Goal: Task Accomplishment & Management: Use online tool/utility

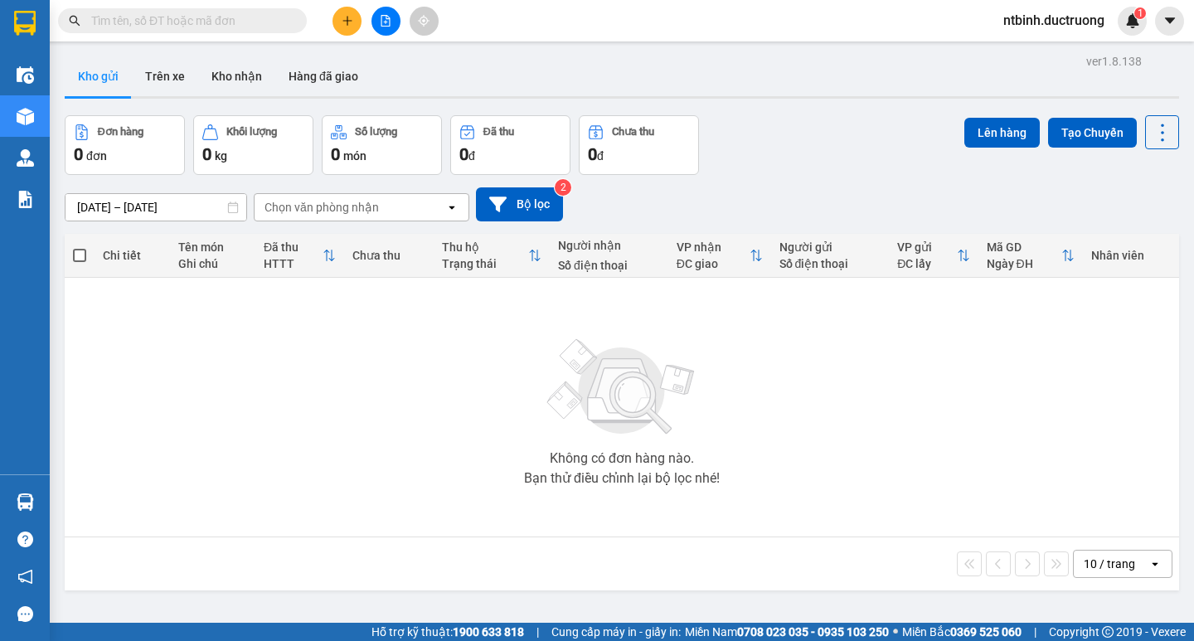
click at [335, 12] on button at bounding box center [347, 21] width 29 height 29
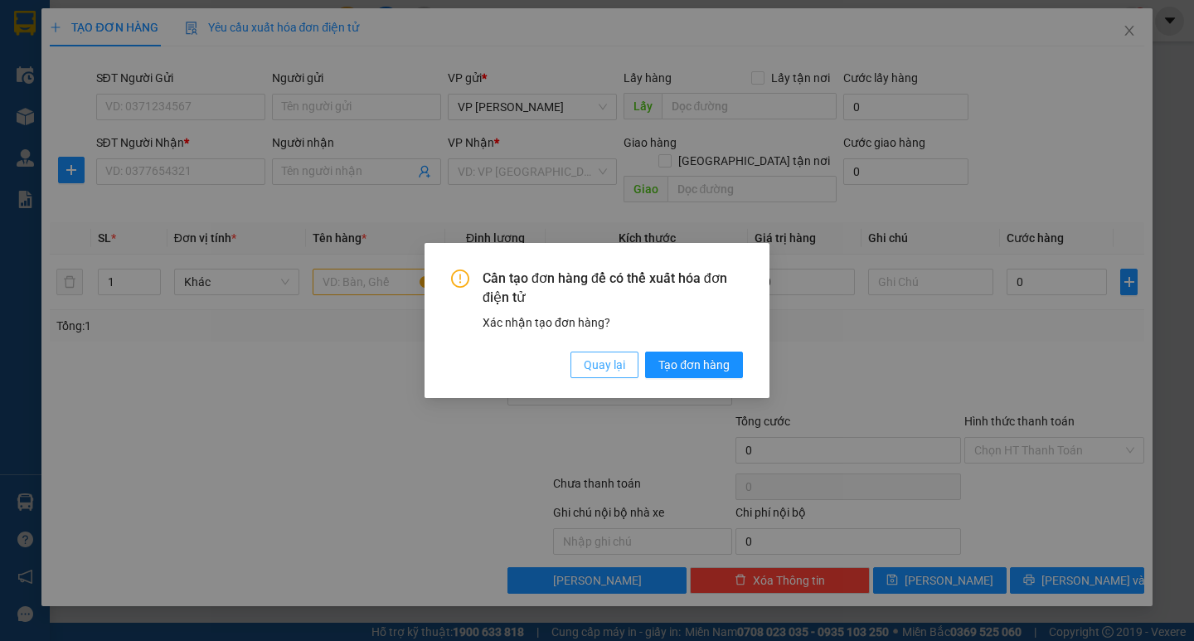
click at [588, 368] on span "Quay lại" at bounding box center [604, 365] width 41 height 18
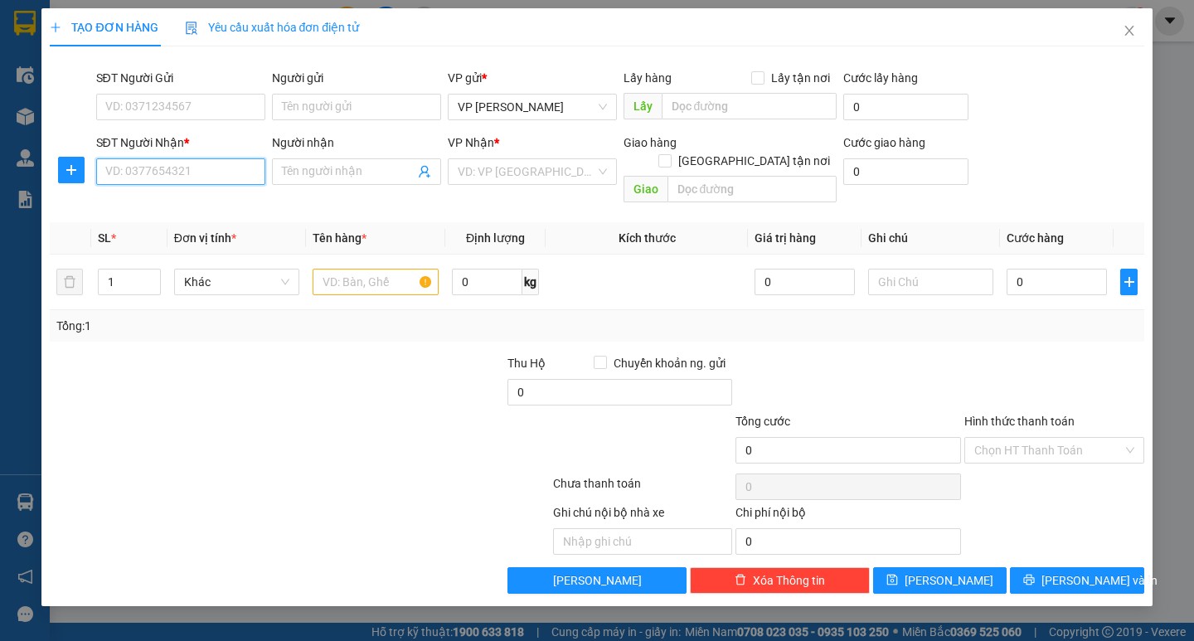
click at [135, 163] on input "SĐT Người Nhận *" at bounding box center [180, 171] width 169 height 27
click at [129, 177] on input "035365330" at bounding box center [180, 171] width 169 height 27
type input "035365330"
drag, startPoint x: 207, startPoint y: 157, endPoint x: 64, endPoint y: 174, distance: 144.5
click at [64, 174] on div "SĐT Người Nhận * 035365330 Người nhận Tên người nhận VP Nhận * VD: VP [GEOGRAPH…" at bounding box center [596, 172] width 1097 height 76
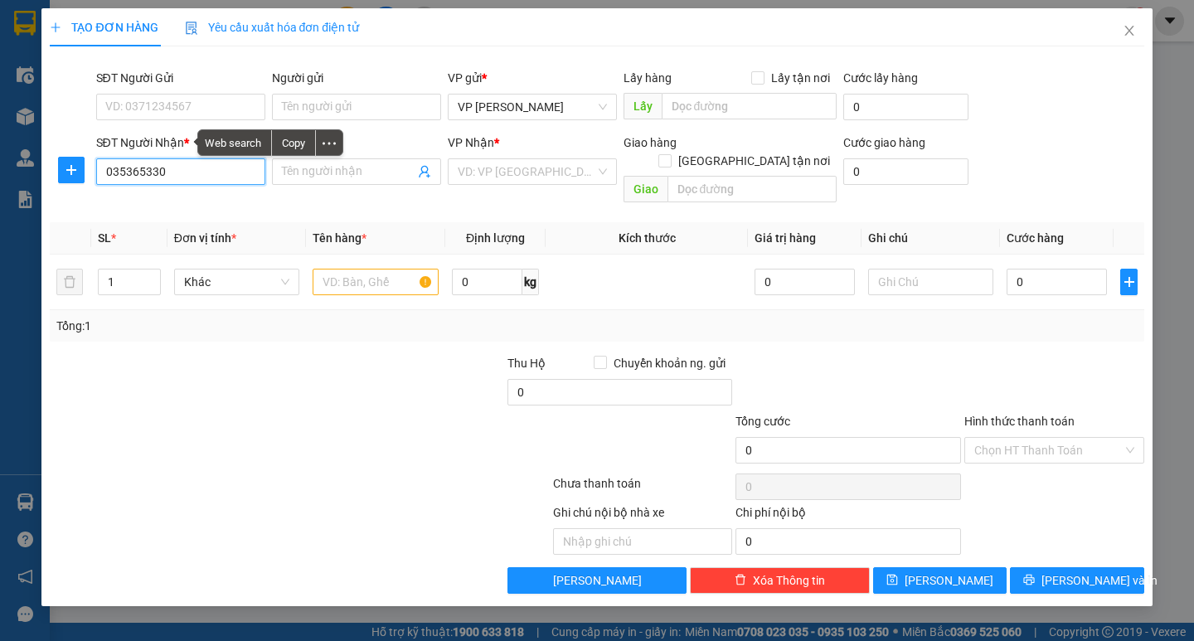
click at [181, 167] on input "035365330" at bounding box center [180, 171] width 169 height 27
drag, startPoint x: 186, startPoint y: 173, endPoint x: 80, endPoint y: 183, distance: 105.8
click at [80, 183] on div "SĐT Người Nhận * 035365330 035365330 Người nhận Tên người nhận VP Nhận * VD: VP…" at bounding box center [596, 172] width 1097 height 76
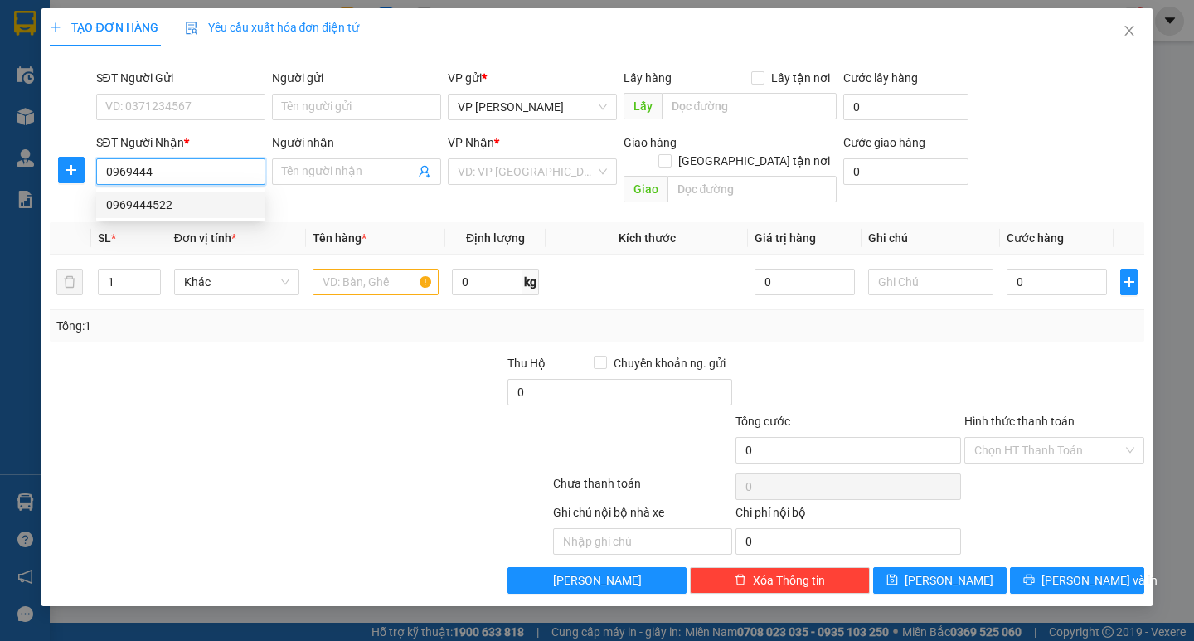
click at [163, 197] on div "0969444522" at bounding box center [180, 205] width 149 height 18
type input "0969444522"
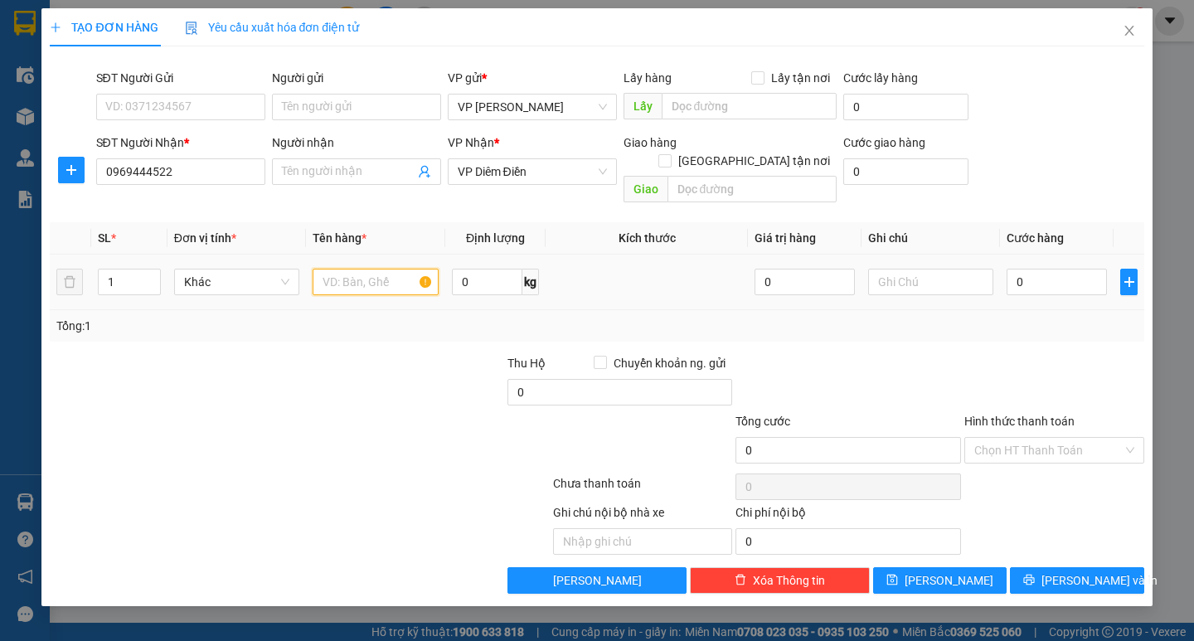
click at [372, 269] on input "text" at bounding box center [375, 282] width 125 height 27
click at [370, 269] on input "1 bojc" at bounding box center [375, 282] width 125 height 27
type input "1 bọc đen"
click at [1023, 269] on input "0" at bounding box center [1057, 282] width 100 height 27
click at [1010, 269] on input "0" at bounding box center [1057, 282] width 100 height 27
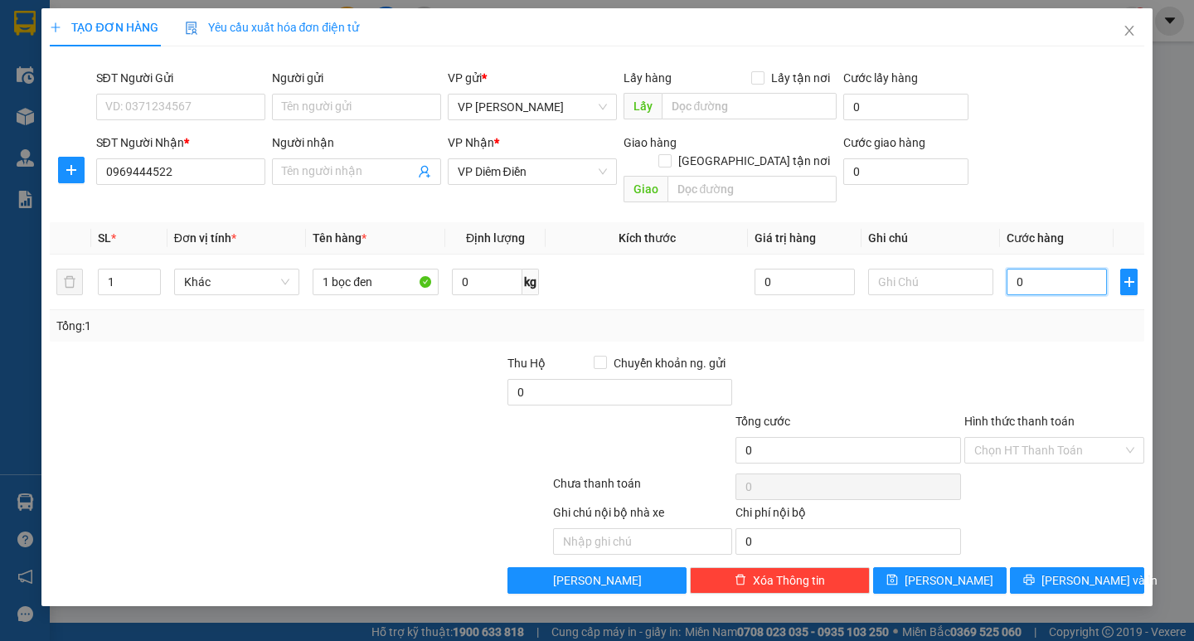
type input "40"
click at [1070, 354] on div at bounding box center [1054, 383] width 183 height 58
type input "40.000"
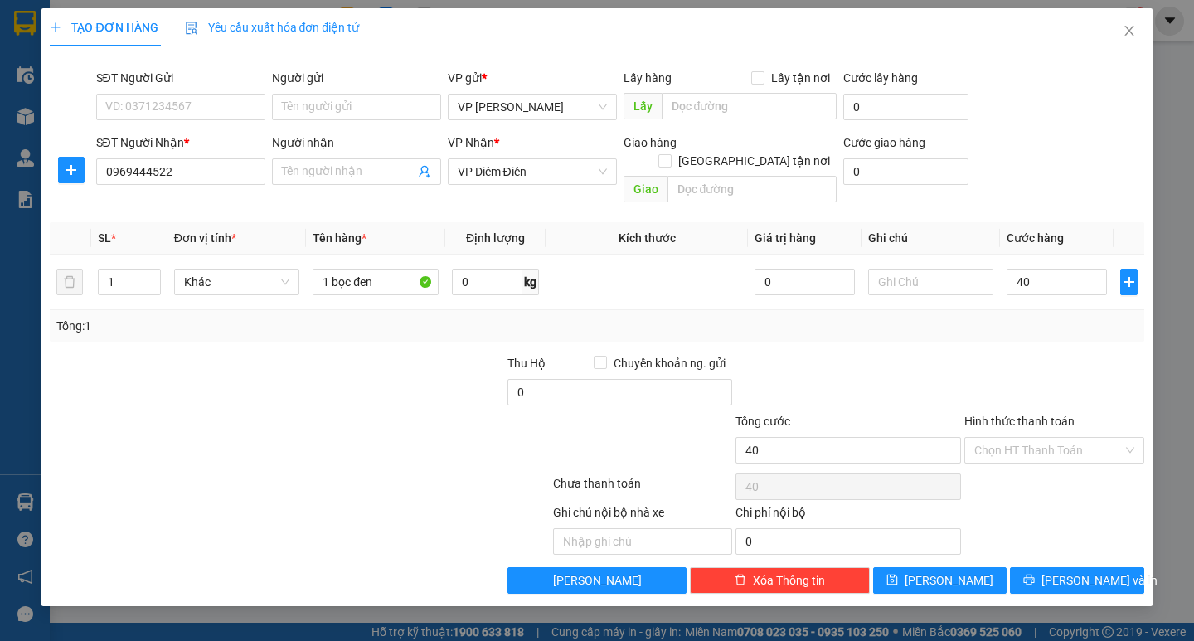
type input "40.000"
click at [1089, 571] on span "[PERSON_NAME] và In" at bounding box center [1100, 580] width 116 height 18
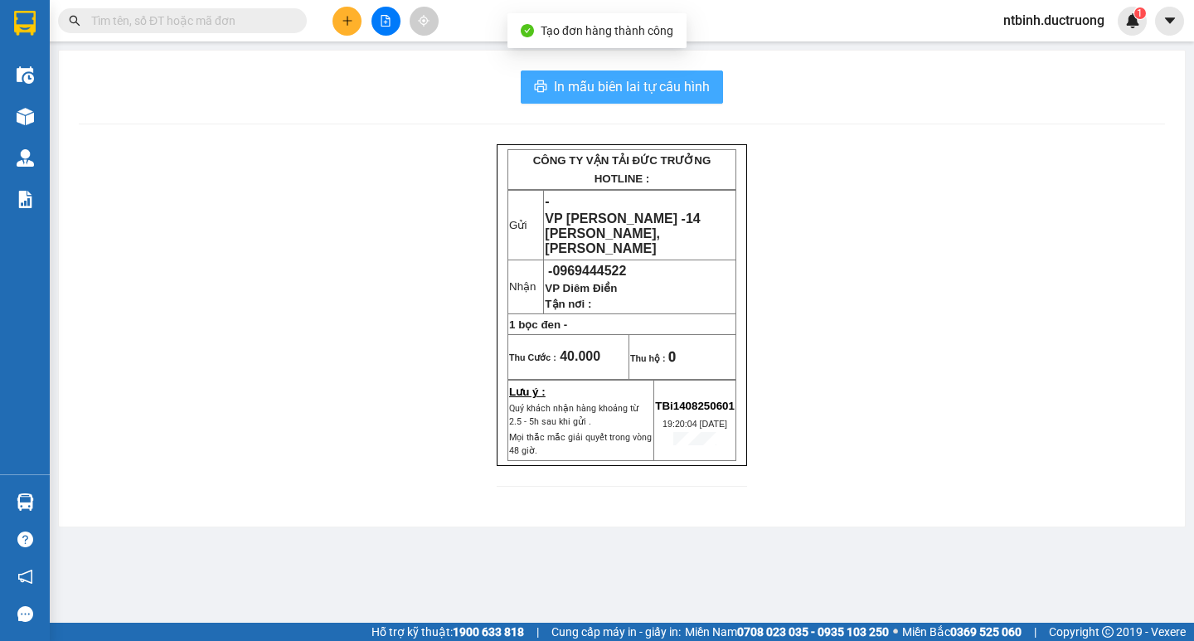
click at [603, 80] on span "In mẫu biên lai tự cấu hình" at bounding box center [632, 86] width 156 height 21
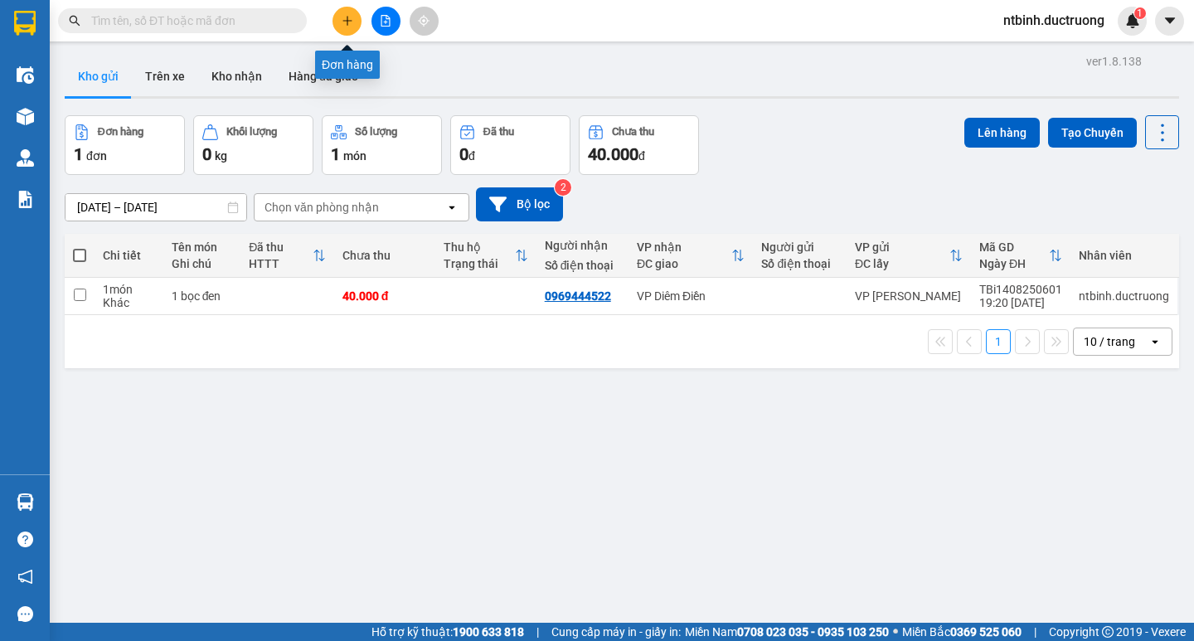
click at [348, 23] on icon "plus" at bounding box center [347, 20] width 1 height 9
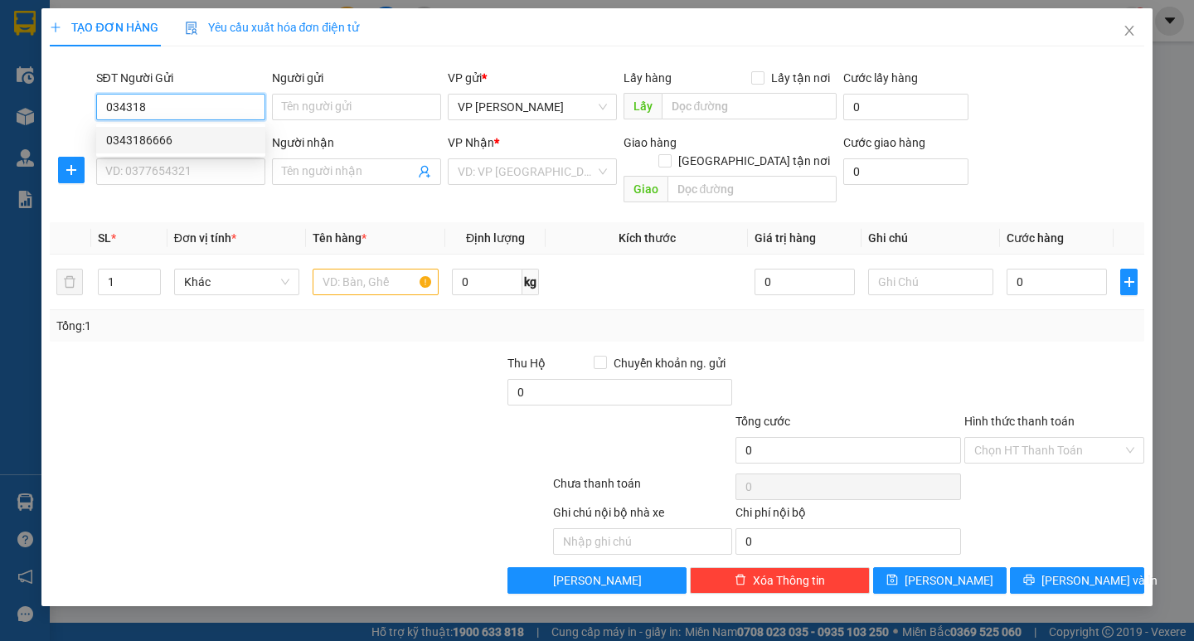
click at [190, 148] on div "0343186666" at bounding box center [180, 140] width 149 height 18
type input "0343186666"
click at [186, 170] on input "SĐT Người Nhận *" at bounding box center [180, 171] width 169 height 27
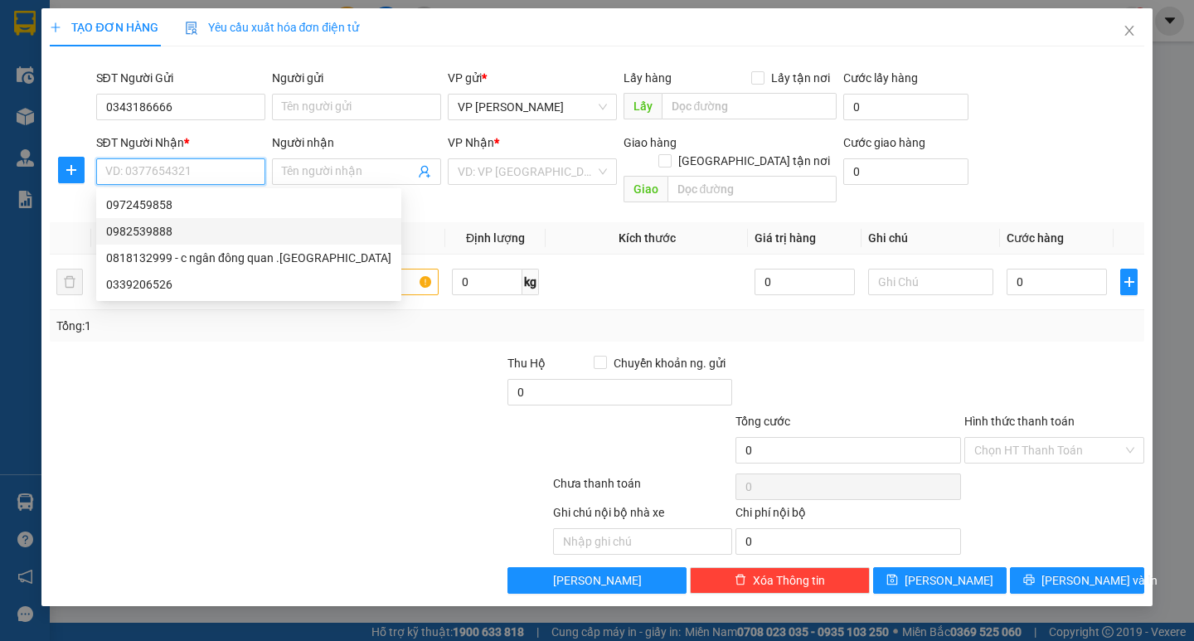
click at [198, 233] on div "0982539888" at bounding box center [248, 231] width 285 height 18
type input "0982539888"
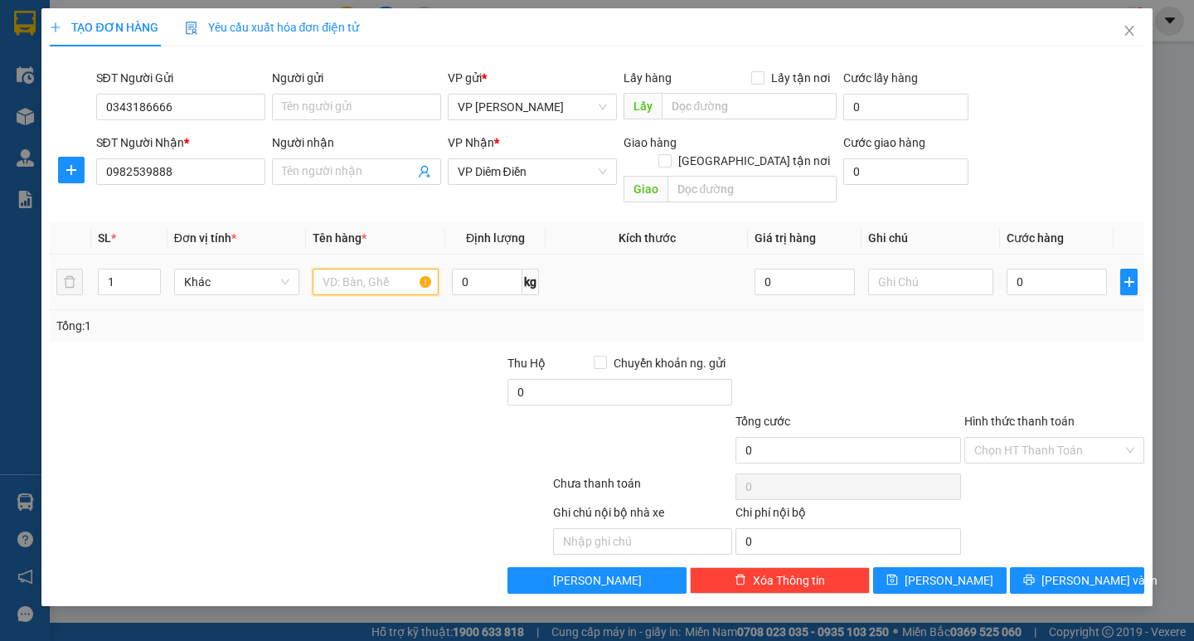
click at [364, 269] on input "text" at bounding box center [375, 282] width 125 height 27
type input "1 hộp đt"
click at [1057, 269] on input "0" at bounding box center [1057, 282] width 100 height 27
click at [1007, 270] on input "0" at bounding box center [1057, 282] width 100 height 27
type input "50"
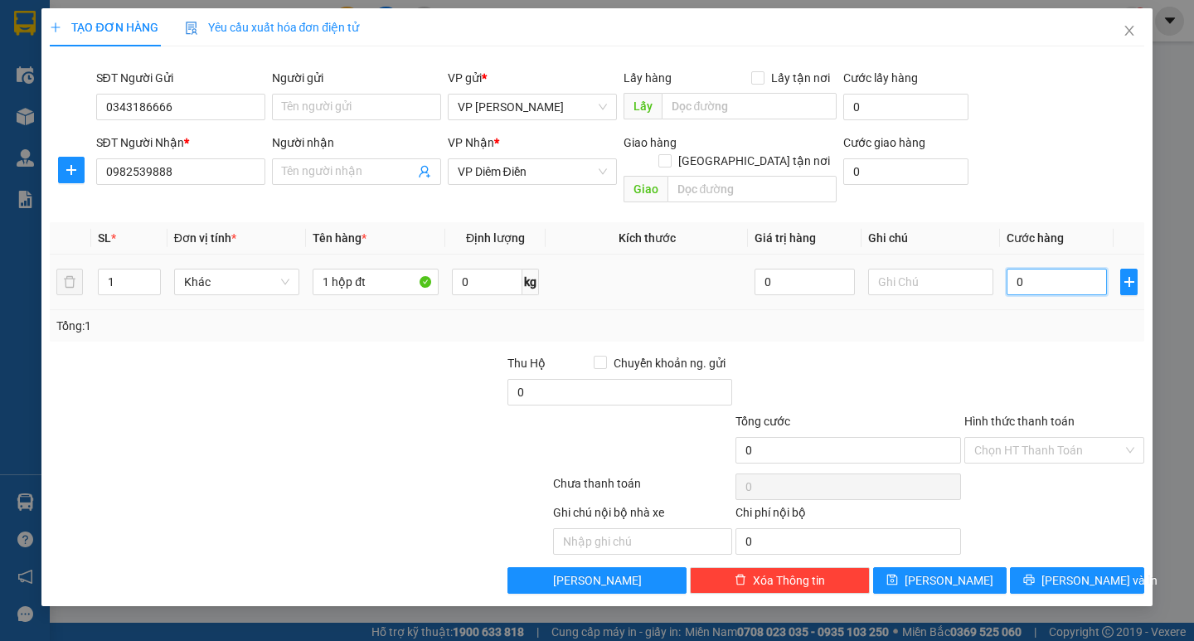
type input "50"
click at [1024, 354] on div at bounding box center [1054, 383] width 183 height 58
type input "50.000"
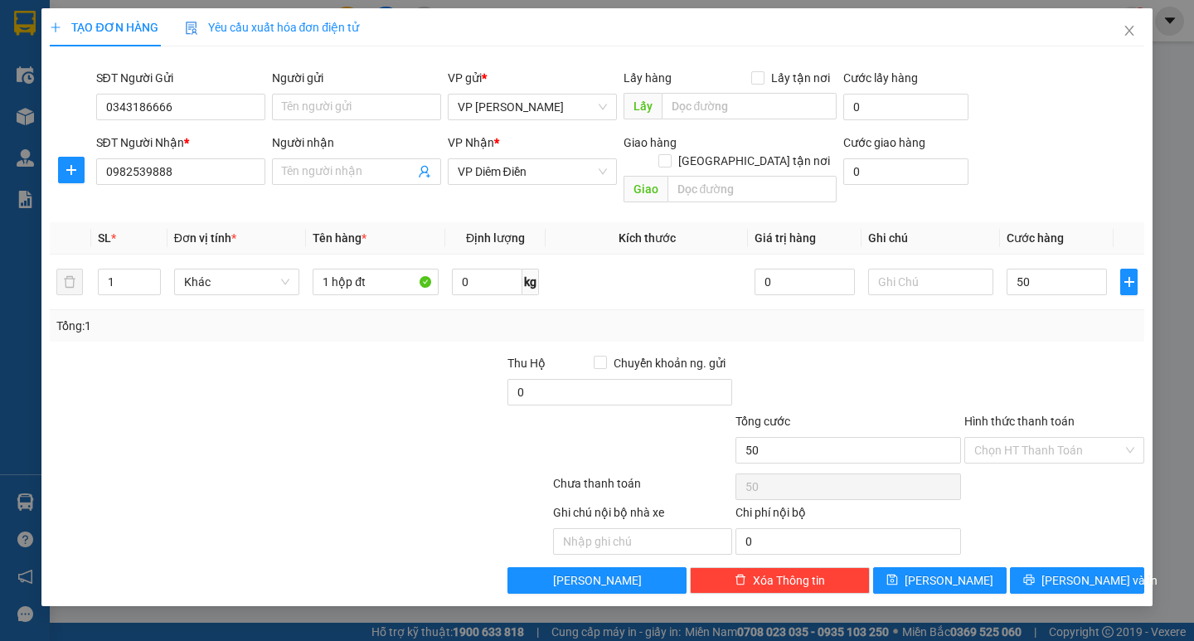
type input "50.000"
click at [1047, 567] on button "[PERSON_NAME] và In" at bounding box center [1077, 580] width 134 height 27
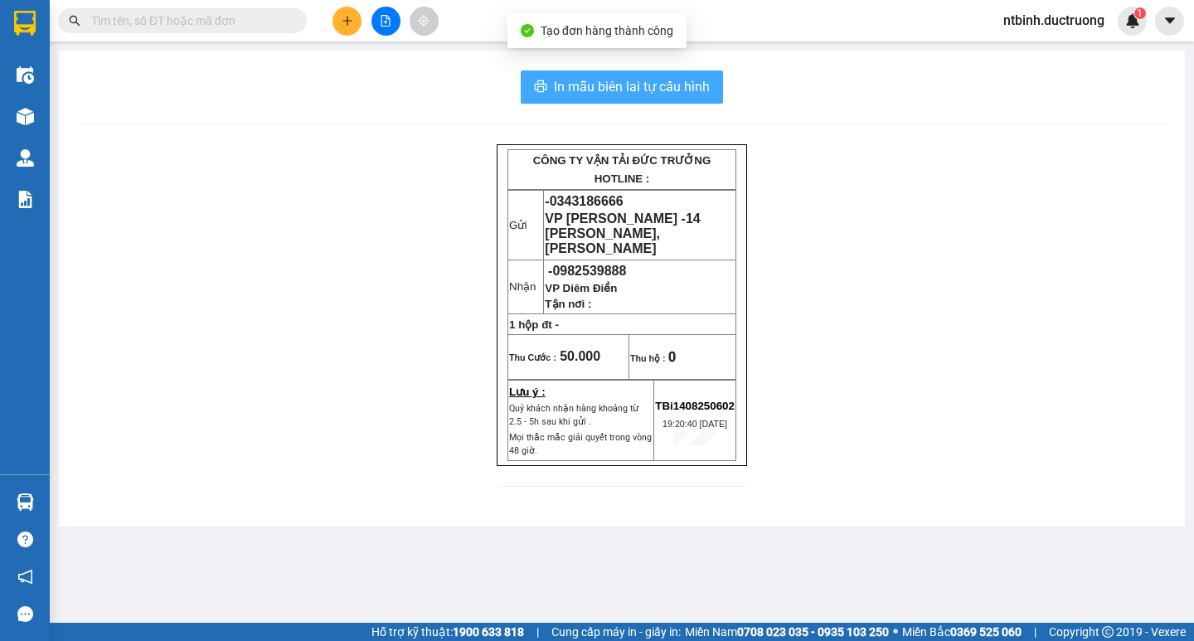
click at [566, 85] on span "In mẫu biên lai tự cấu hình" at bounding box center [632, 86] width 156 height 21
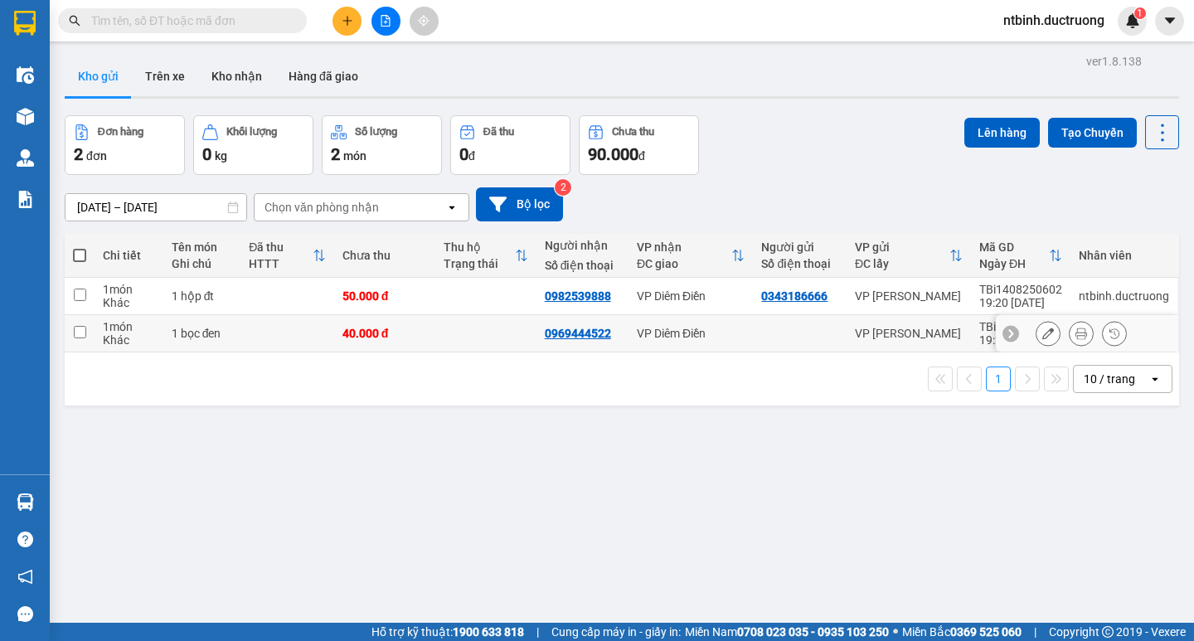
click at [485, 299] on td at bounding box center [485, 296] width 101 height 37
checkbox input "true"
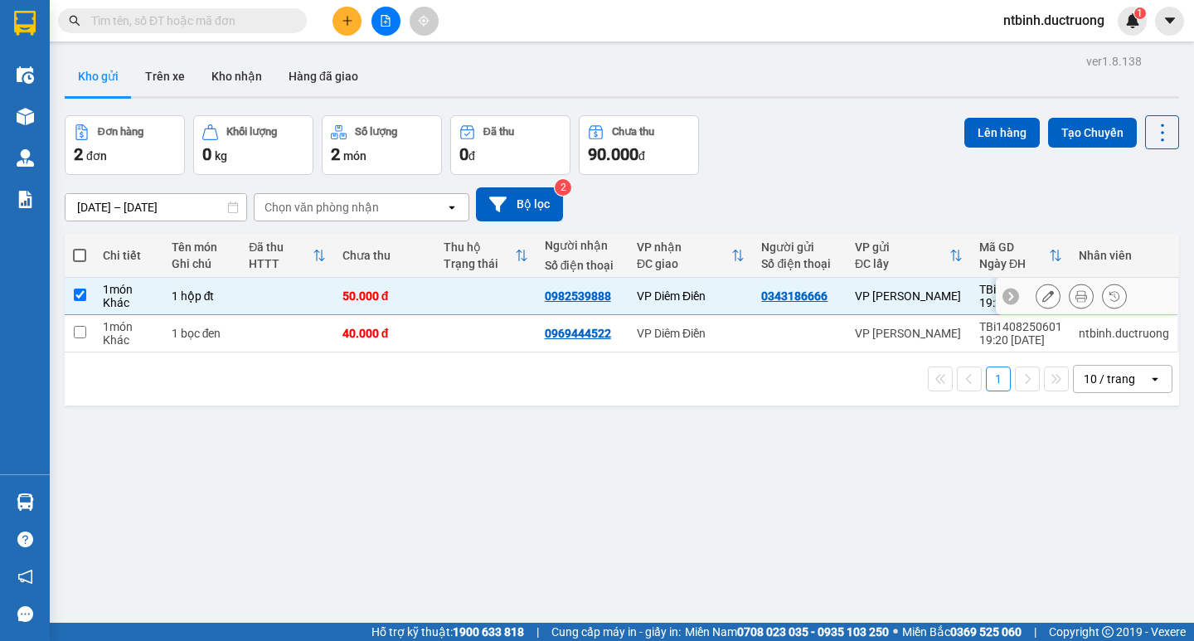
click at [478, 323] on td at bounding box center [485, 333] width 101 height 37
checkbox input "true"
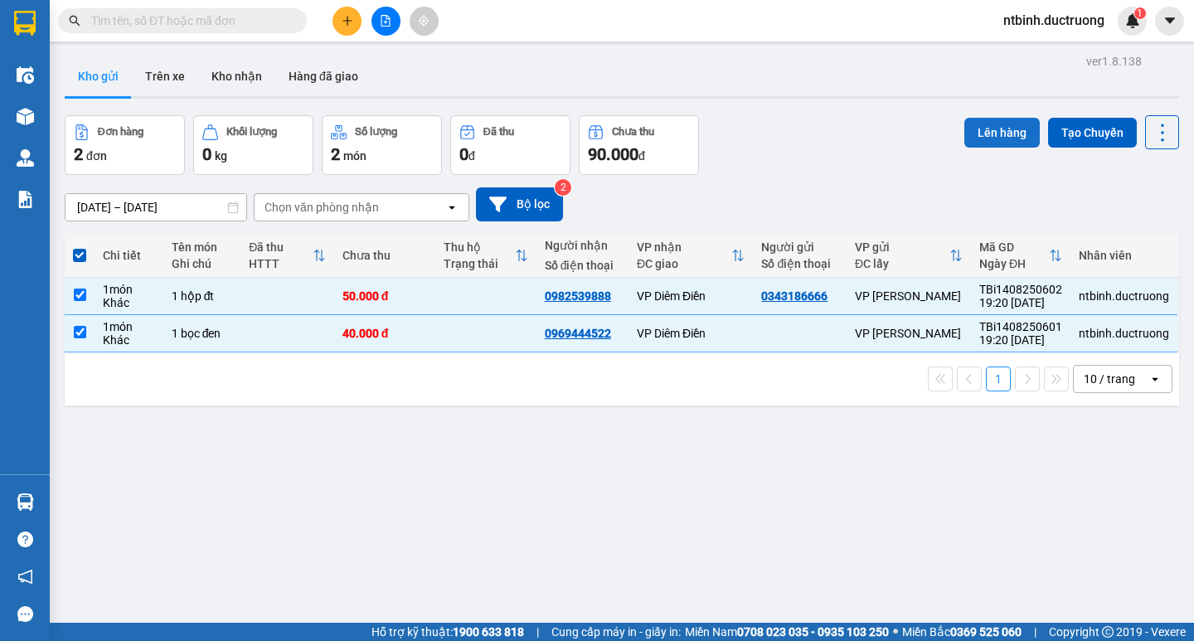
click at [965, 122] on button "Lên hàng" at bounding box center [1002, 133] width 75 height 30
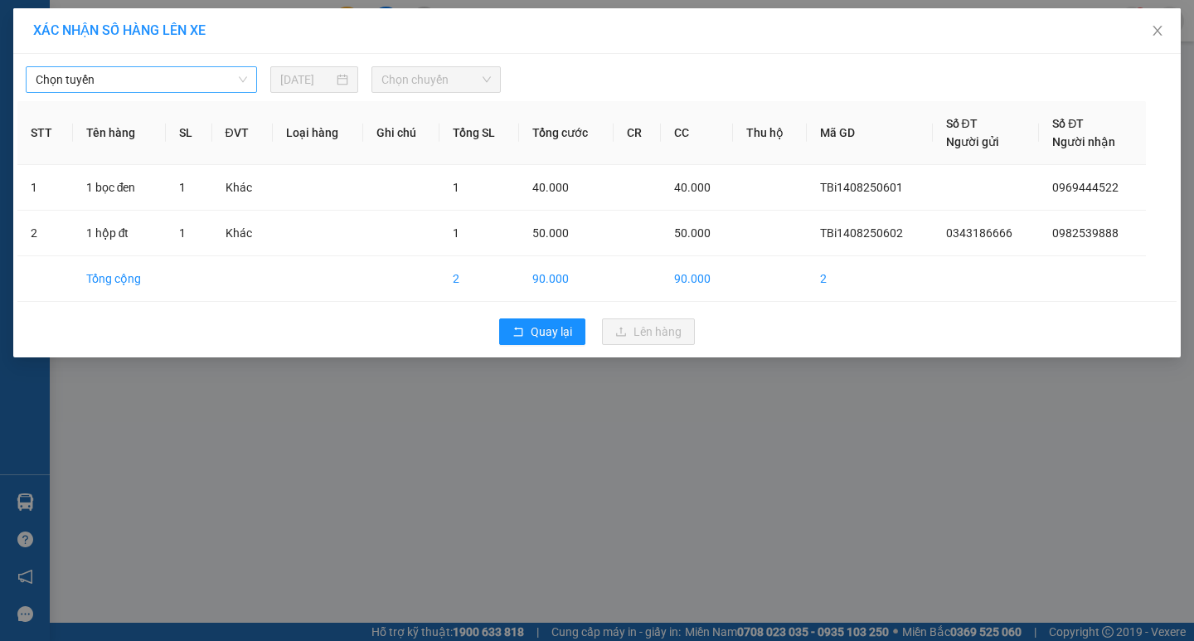
click at [179, 71] on span "Chọn tuyến" at bounding box center [141, 79] width 211 height 25
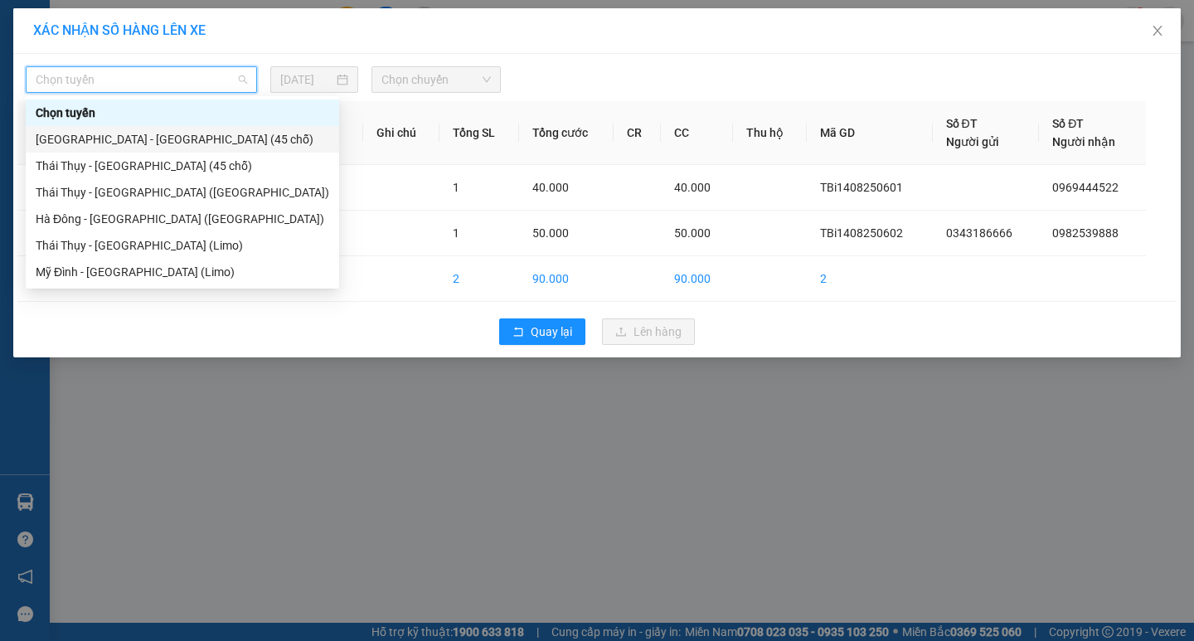
click at [189, 127] on div "[GEOGRAPHIC_DATA] - [GEOGRAPHIC_DATA] (45 chỗ)" at bounding box center [183, 139] width 314 height 27
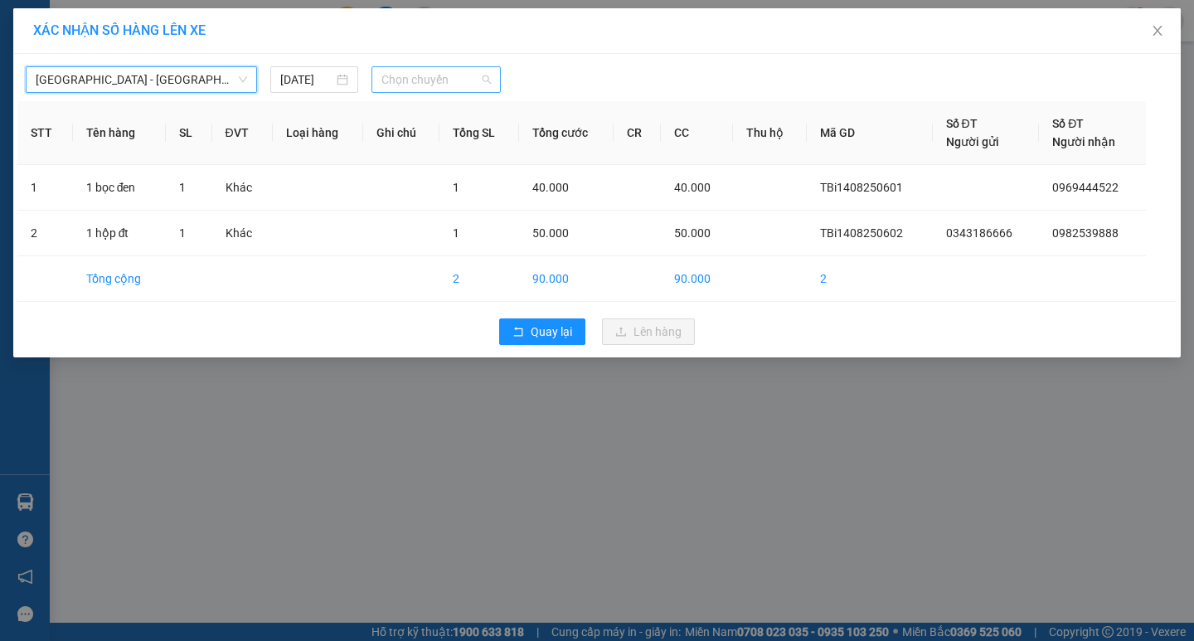
click at [467, 86] on span "Chọn chuyến" at bounding box center [436, 79] width 109 height 25
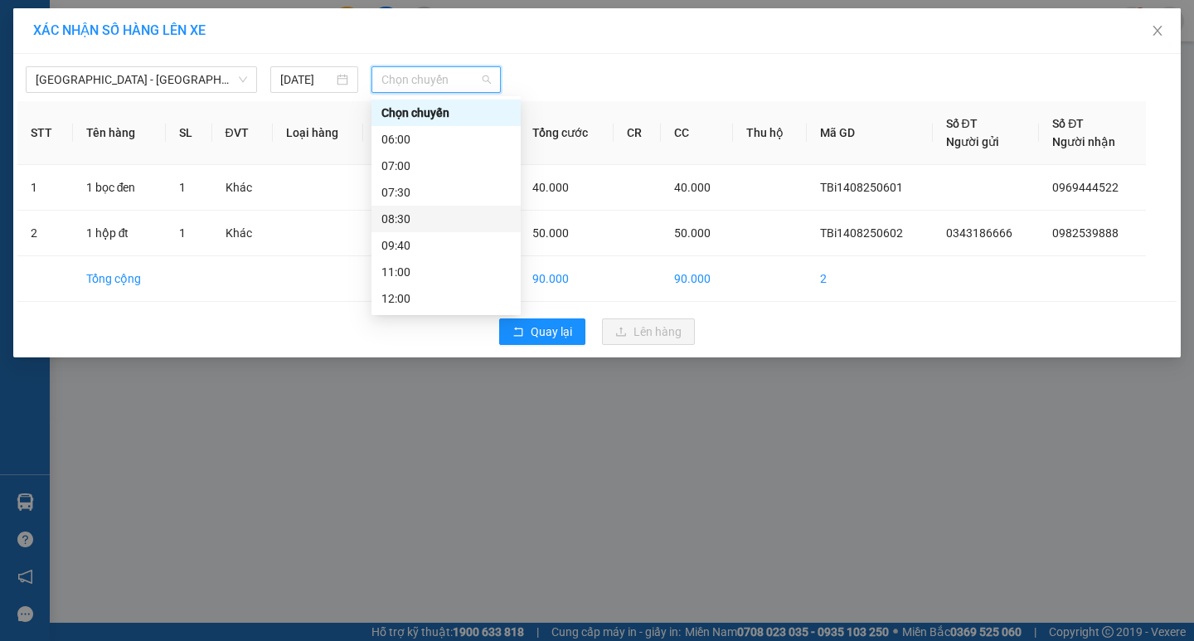
scroll to position [239, 0]
click at [447, 280] on div "19:30" at bounding box center [446, 272] width 129 height 18
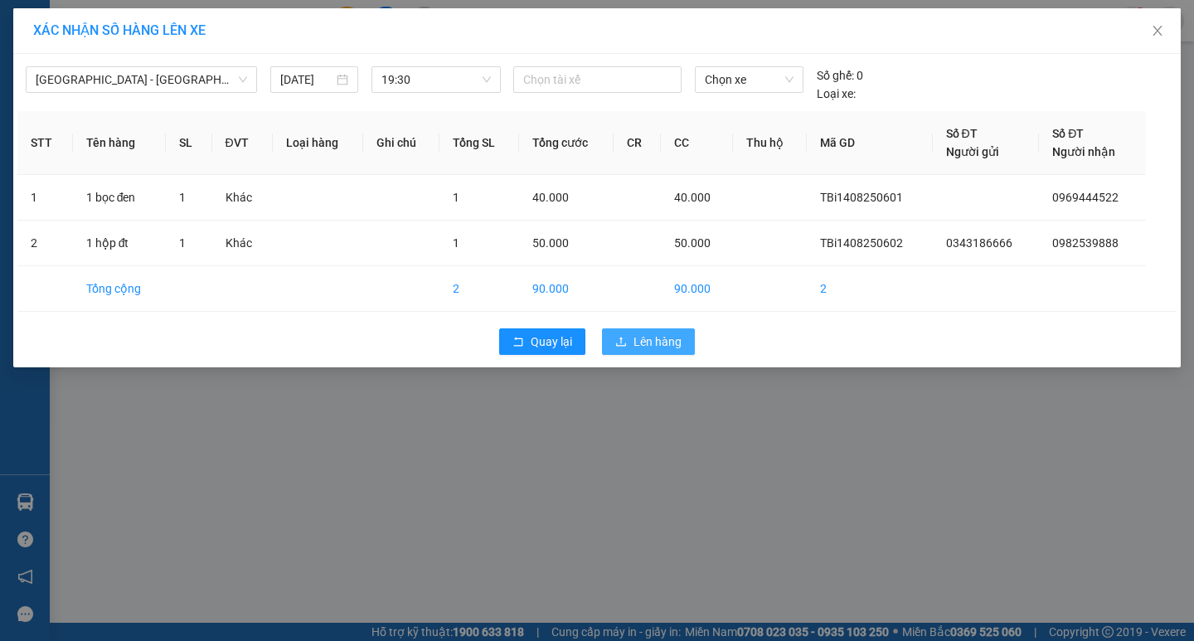
click at [663, 347] on span "Lên hàng" at bounding box center [658, 342] width 48 height 18
